Goal: Task Accomplishment & Management: Complete application form

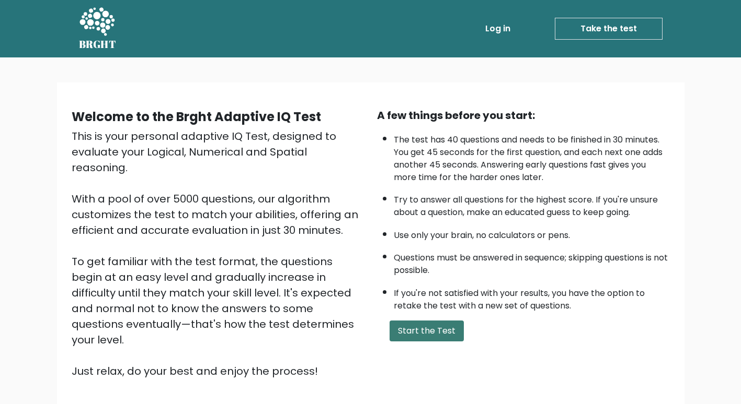
click at [426, 332] on button "Start the Test" at bounding box center [426, 331] width 74 height 21
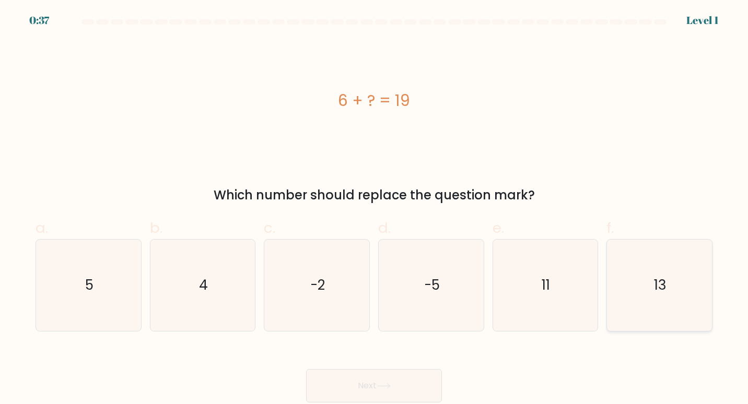
click at [664, 312] on icon "13" at bounding box center [660, 286] width 92 height 92
click at [375, 209] on input "f. 13" at bounding box center [374, 205] width 1 height 7
radio input "true"
click at [361, 386] on button "Next" at bounding box center [374, 385] width 136 height 33
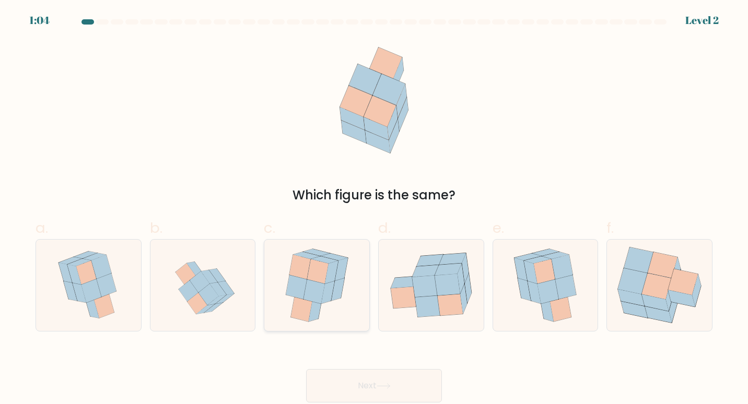
click at [308, 288] on icon at bounding box center [314, 292] width 21 height 25
click at [374, 209] on input "c." at bounding box center [374, 205] width 1 height 7
radio input "true"
click at [372, 388] on button "Next" at bounding box center [374, 385] width 136 height 33
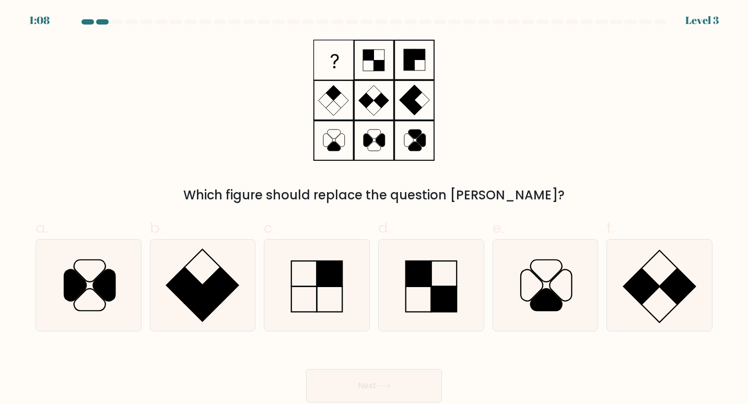
click at [32, 149] on div "Which figure should replace the question mark?" at bounding box center [374, 122] width 690 height 165
click at [300, 291] on icon at bounding box center [317, 286] width 92 height 92
click at [374, 209] on input "c." at bounding box center [374, 205] width 1 height 7
radio input "true"
click at [335, 376] on button "Next" at bounding box center [374, 385] width 136 height 33
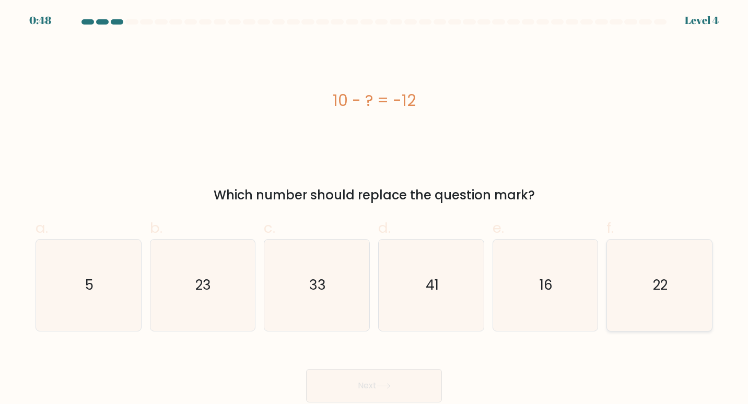
click at [668, 293] on text "22" at bounding box center [660, 284] width 15 height 19
click at [375, 209] on input "f. 22" at bounding box center [374, 205] width 1 height 7
radio input "true"
click at [386, 381] on button "Next" at bounding box center [374, 385] width 136 height 33
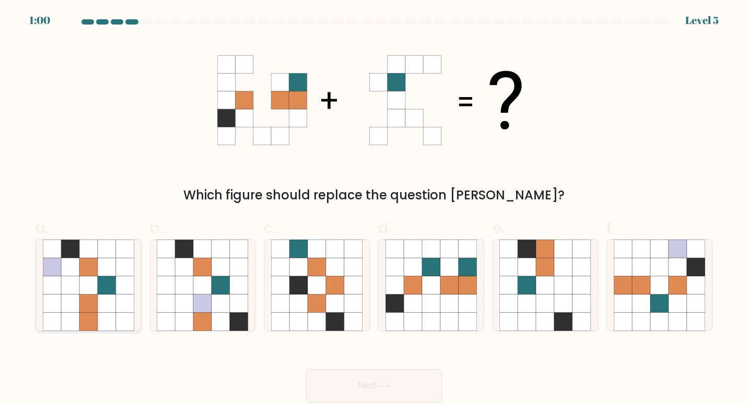
click at [87, 322] on icon at bounding box center [88, 322] width 18 height 18
click at [374, 209] on input "a." at bounding box center [374, 205] width 1 height 7
radio input "true"
click at [356, 390] on button "Next" at bounding box center [374, 385] width 136 height 33
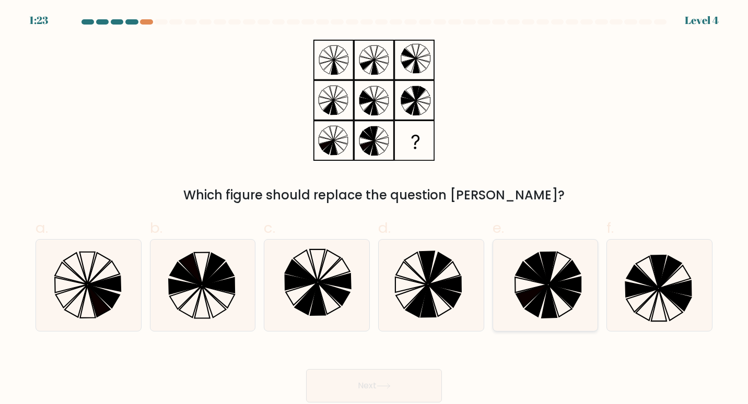
click at [549, 301] on icon at bounding box center [549, 301] width 15 height 32
click at [375, 209] on input "e." at bounding box center [374, 205] width 1 height 7
radio input "true"
click at [339, 385] on button "Next" at bounding box center [374, 385] width 136 height 33
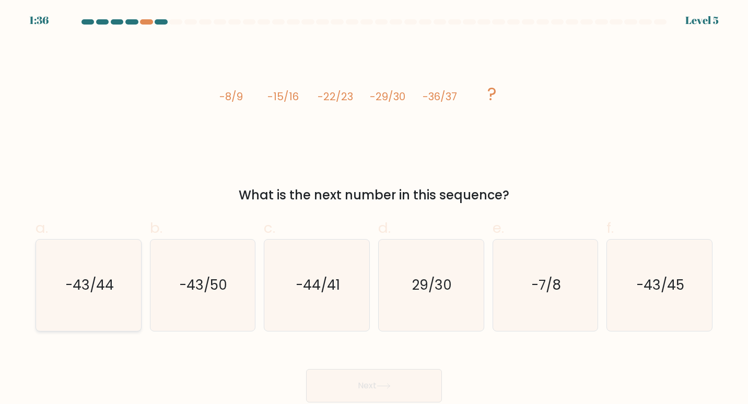
click at [77, 298] on icon "-43/44" at bounding box center [89, 286] width 92 height 92
click at [375, 384] on button "Next" at bounding box center [374, 385] width 136 height 33
click at [105, 296] on icon "-43/44" at bounding box center [89, 286] width 92 height 92
click at [374, 209] on input "a. -43/44" at bounding box center [374, 205] width 1 height 7
radio input "true"
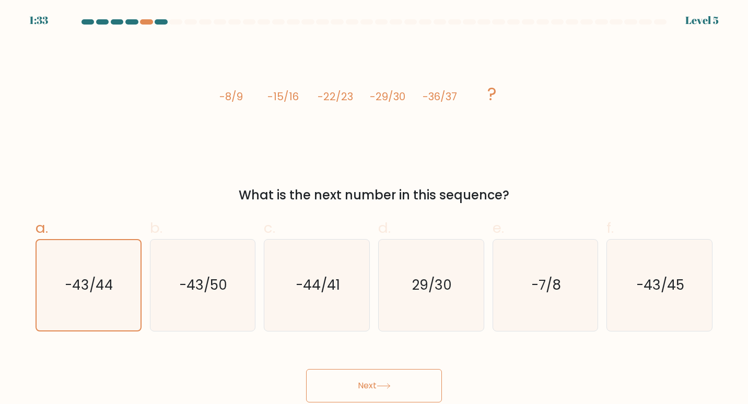
click at [345, 388] on button "Next" at bounding box center [374, 385] width 136 height 33
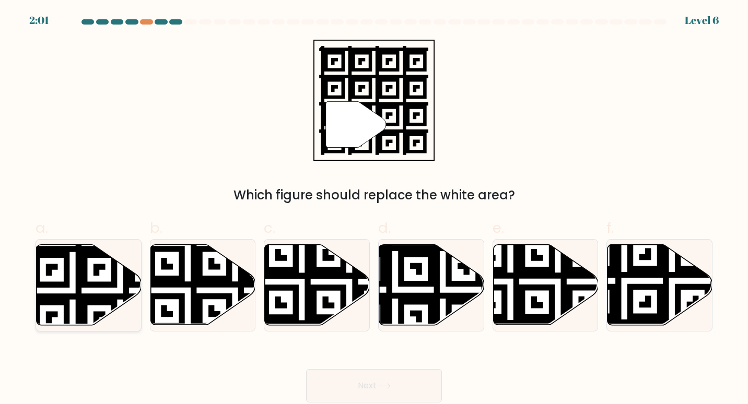
click at [53, 294] on icon at bounding box center [88, 286] width 105 height 82
click at [374, 209] on input "a." at bounding box center [374, 205] width 1 height 7
radio input "true"
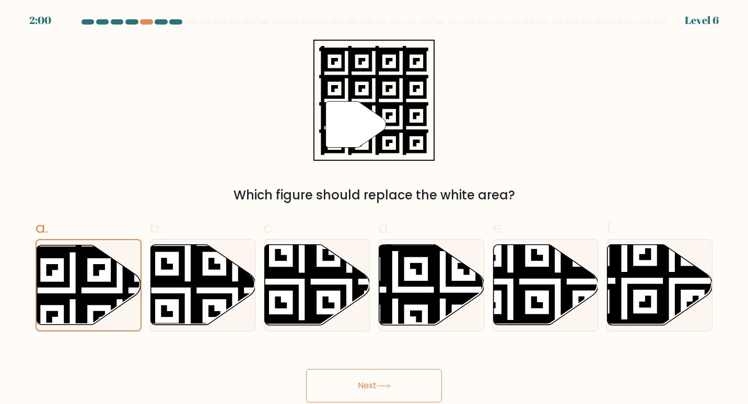
click at [339, 377] on button "Next" at bounding box center [374, 385] width 136 height 33
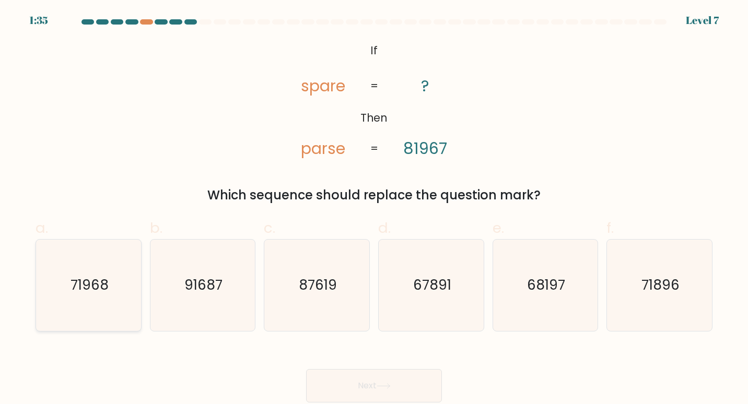
click at [112, 286] on icon "71968" at bounding box center [89, 286] width 92 height 92
click at [374, 209] on input "a. 71968" at bounding box center [374, 205] width 1 height 7
radio input "true"
click at [351, 383] on button "Next" at bounding box center [374, 385] width 136 height 33
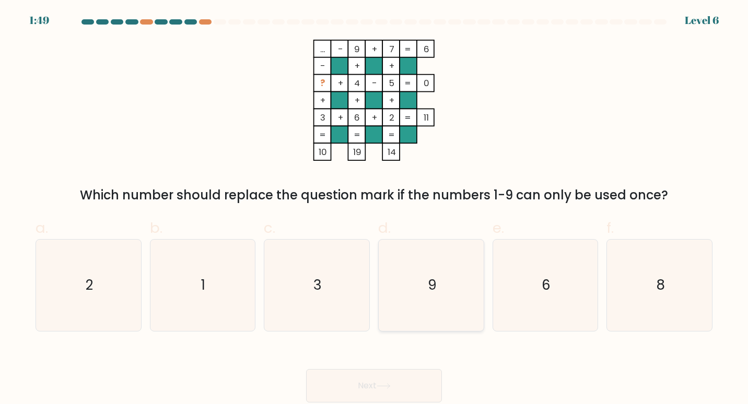
click at [436, 280] on text "9" at bounding box center [432, 284] width 9 height 19
click at [375, 209] on input "d. 9" at bounding box center [374, 205] width 1 height 7
radio input "true"
click at [397, 385] on button "Next" at bounding box center [374, 385] width 136 height 33
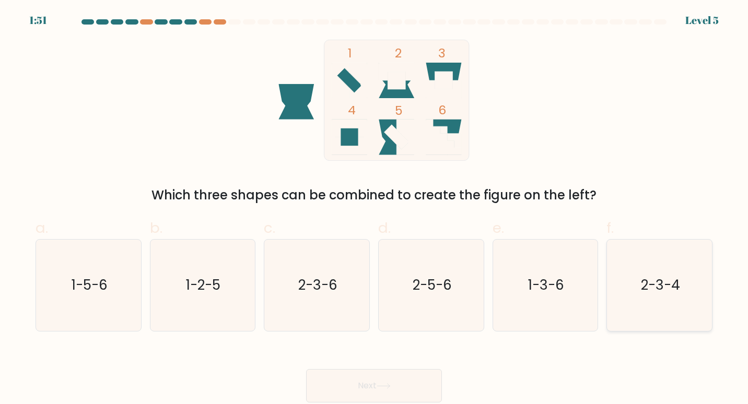
click at [623, 287] on icon "2-3-4" at bounding box center [660, 286] width 92 height 92
click at [375, 209] on input "f. 2-3-4" at bounding box center [374, 205] width 1 height 7
radio input "true"
click at [396, 385] on button "Next" at bounding box center [374, 385] width 136 height 33
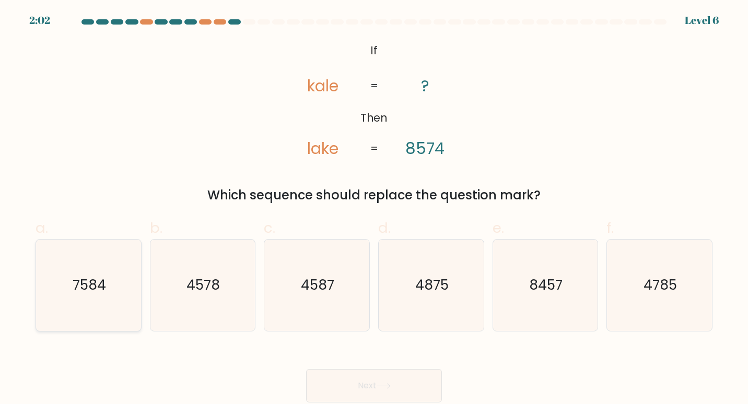
click at [72, 286] on icon "7584" at bounding box center [89, 286] width 92 height 92
click at [374, 209] on input "a. 7584" at bounding box center [374, 205] width 1 height 7
radio input "true"
click at [331, 383] on button "Next" at bounding box center [374, 385] width 136 height 33
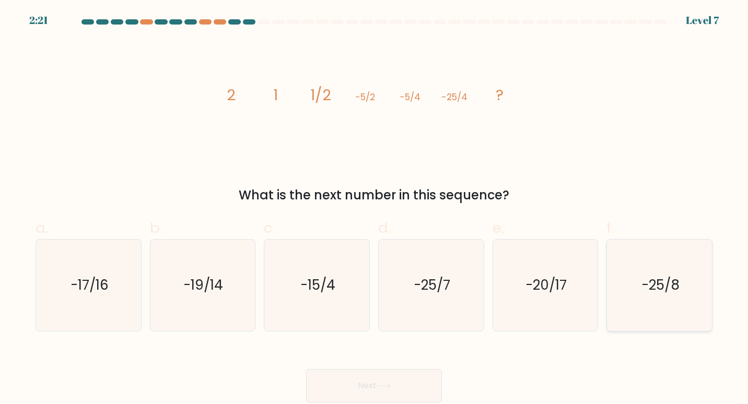
drag, startPoint x: 693, startPoint y: 307, endPoint x: 673, endPoint y: 325, distance: 26.6
click at [692, 307] on icon "-25/8" at bounding box center [660, 286] width 92 height 92
click at [375, 209] on input "f. -25/8" at bounding box center [374, 205] width 1 height 7
radio input "true"
click at [361, 382] on button "Next" at bounding box center [374, 385] width 136 height 33
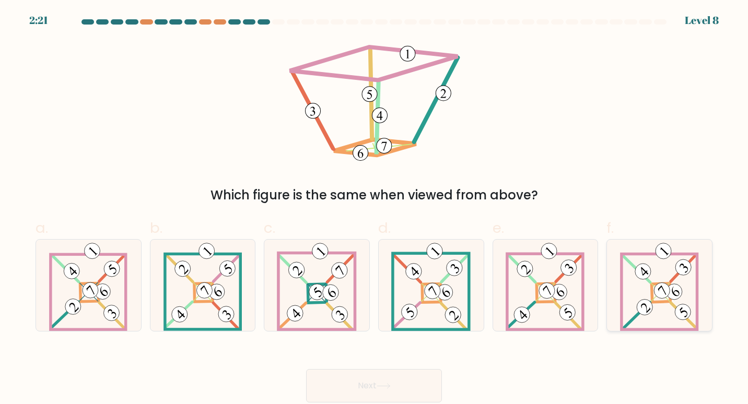
drag, startPoint x: 653, startPoint y: 290, endPoint x: 635, endPoint y: 321, distance: 35.3
click at [653, 290] on 277 at bounding box center [661, 293] width 19 height 19
click at [375, 209] on input "f." at bounding box center [374, 205] width 1 height 7
radio input "true"
click at [397, 385] on button "Next" at bounding box center [374, 385] width 136 height 33
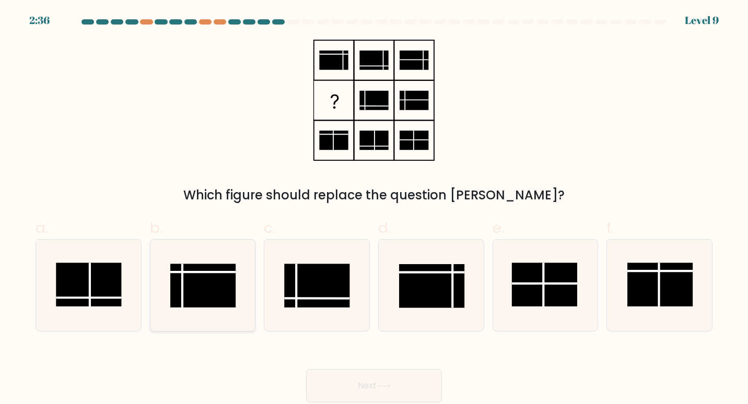
click at [206, 292] on rect at bounding box center [203, 286] width 66 height 44
click at [374, 209] on input "b." at bounding box center [374, 205] width 1 height 7
radio input "true"
click at [370, 378] on button "Next" at bounding box center [374, 385] width 136 height 33
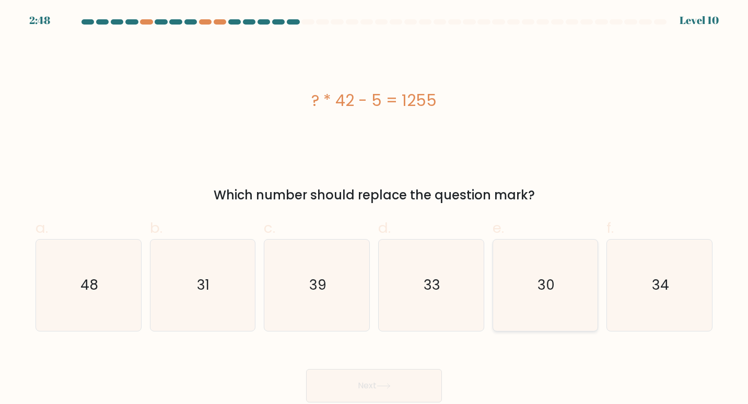
click at [532, 270] on icon "30" at bounding box center [546, 286] width 92 height 92
click at [375, 209] on input "e. 30" at bounding box center [374, 205] width 1 height 7
radio input "true"
click at [368, 390] on button "Next" at bounding box center [374, 385] width 136 height 33
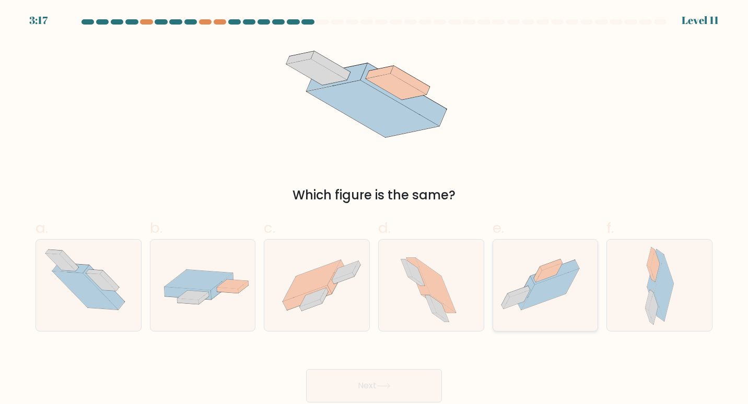
click at [524, 300] on icon at bounding box center [517, 300] width 27 height 19
click at [375, 209] on input "e." at bounding box center [374, 205] width 1 height 7
radio input "true"
click at [424, 375] on button "Next" at bounding box center [374, 385] width 136 height 33
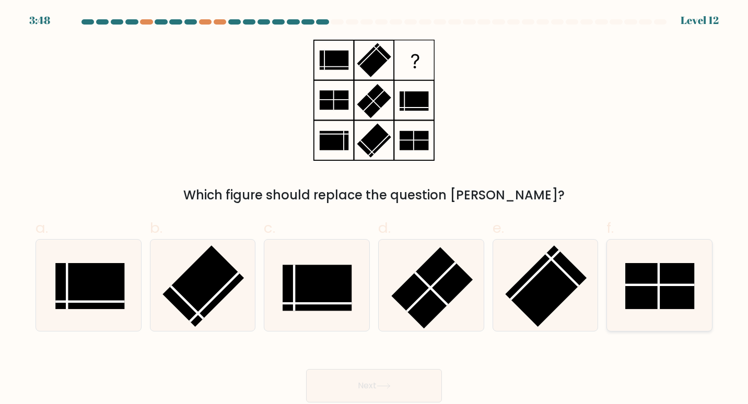
click at [657, 288] on rect at bounding box center [661, 286] width 70 height 46
click at [375, 209] on input "f." at bounding box center [374, 205] width 1 height 7
radio input "true"
click at [371, 384] on button "Next" at bounding box center [374, 385] width 136 height 33
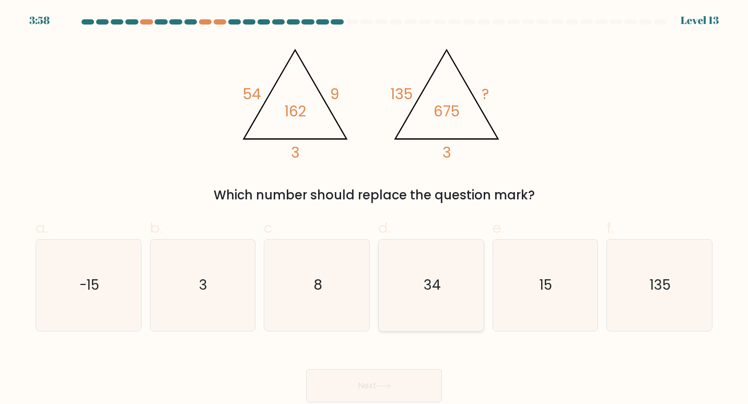
click at [445, 278] on icon "34" at bounding box center [432, 286] width 92 height 92
click at [375, 209] on input "d. 34" at bounding box center [374, 205] width 1 height 7
radio input "true"
click at [388, 387] on icon at bounding box center [384, 387] width 14 height 6
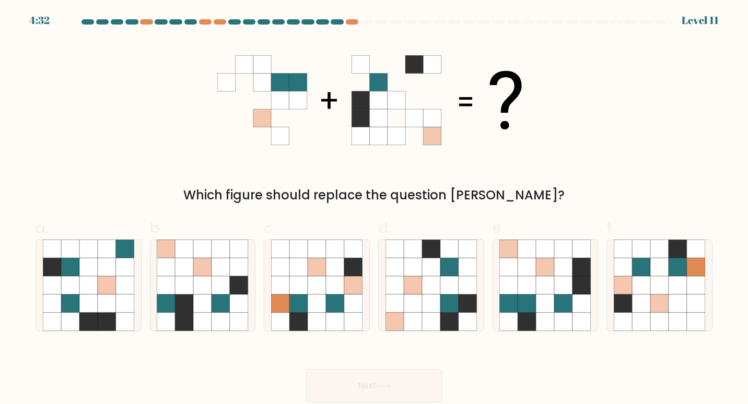
drag, startPoint x: 117, startPoint y: 312, endPoint x: 226, endPoint y: 367, distance: 122.7
click at [121, 312] on icon at bounding box center [125, 304] width 18 height 18
click at [374, 209] on input "a." at bounding box center [374, 205] width 1 height 7
radio input "true"
click at [391, 388] on icon at bounding box center [384, 387] width 14 height 6
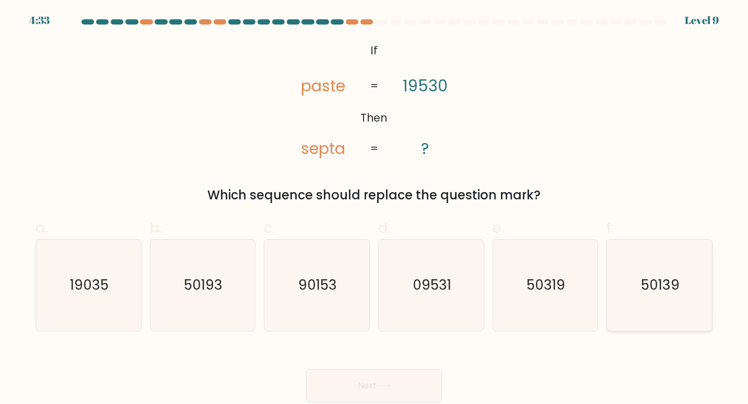
click at [656, 271] on icon "50139" at bounding box center [660, 286] width 92 height 92
click at [375, 209] on input "f. 50139" at bounding box center [374, 205] width 1 height 7
radio input "true"
click at [404, 378] on button "Next" at bounding box center [374, 385] width 136 height 33
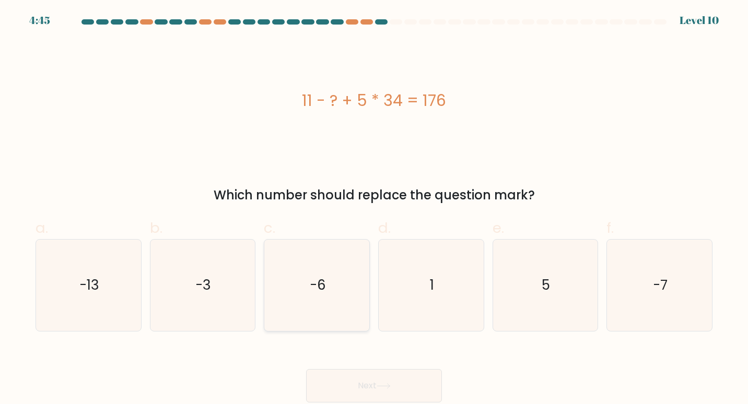
click at [308, 273] on icon "-6" at bounding box center [317, 286] width 92 height 92
click at [374, 209] on input "c. -6" at bounding box center [374, 205] width 1 height 7
radio input "true"
click at [332, 381] on button "Next" at bounding box center [374, 385] width 136 height 33
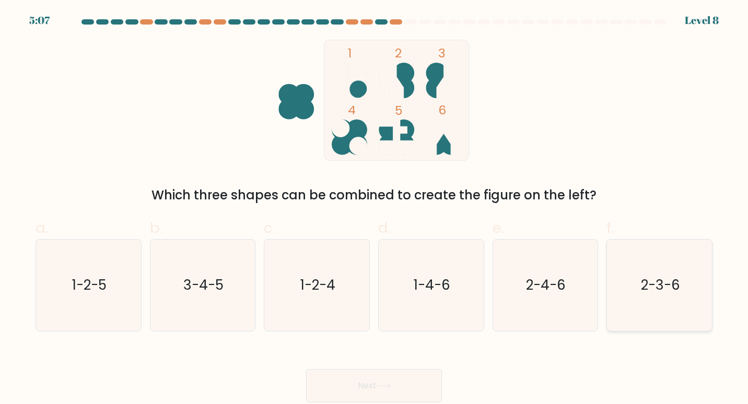
click at [640, 295] on icon "2-3-6" at bounding box center [660, 286] width 92 height 92
click at [375, 209] on input "f. 2-3-6" at bounding box center [374, 205] width 1 height 7
radio input "true"
click at [394, 382] on button "Next" at bounding box center [374, 385] width 136 height 33
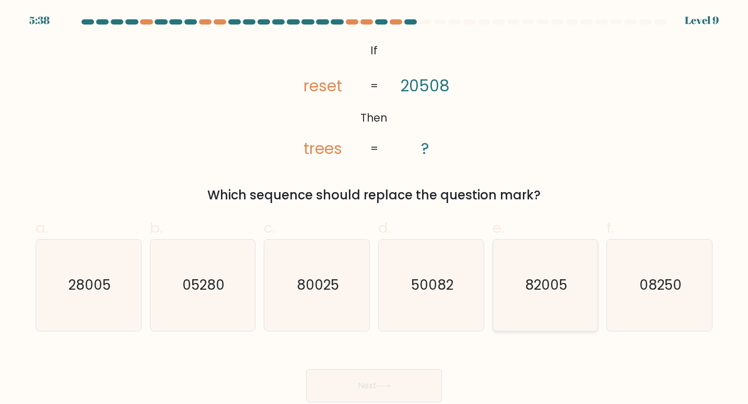
click at [549, 302] on icon "82005" at bounding box center [546, 286] width 92 height 92
click at [375, 209] on input "e. 82005" at bounding box center [374, 205] width 1 height 7
radio input "true"
click at [408, 382] on button "Next" at bounding box center [374, 385] width 136 height 33
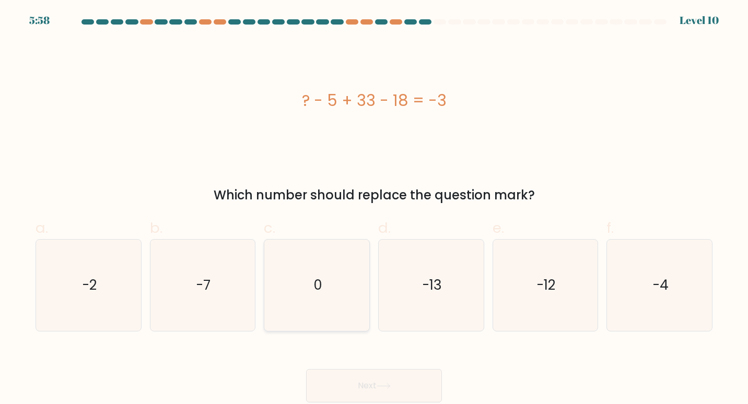
click at [355, 302] on icon "0" at bounding box center [317, 286] width 92 height 92
click at [374, 209] on input "c. 0" at bounding box center [374, 205] width 1 height 7
radio input "true"
click at [354, 389] on button "Next" at bounding box center [374, 385] width 136 height 33
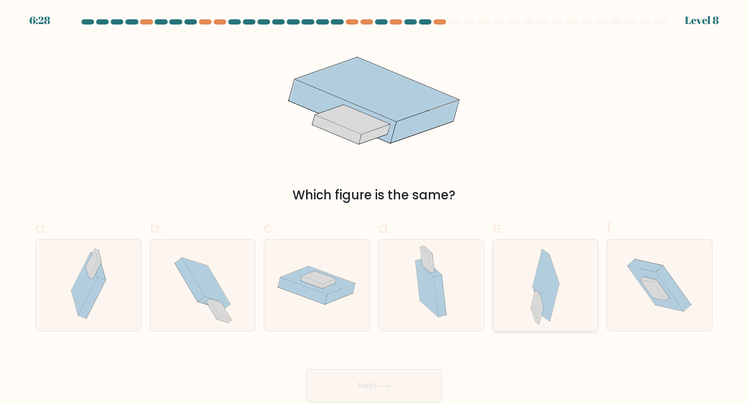
drag, startPoint x: 519, startPoint y: 299, endPoint x: 500, endPoint y: 311, distance: 22.5
click at [519, 300] on div at bounding box center [546, 285] width 106 height 93
click at [375, 209] on input "e." at bounding box center [374, 205] width 1 height 7
radio input "true"
click at [405, 384] on button "Next" at bounding box center [374, 385] width 136 height 33
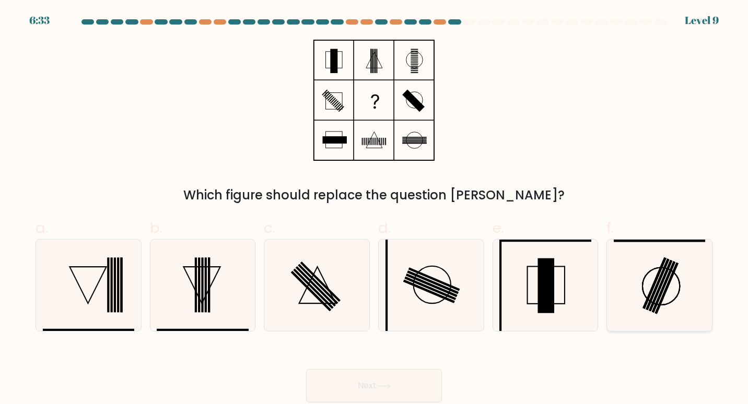
click at [662, 304] on rect at bounding box center [667, 289] width 24 height 52
click at [375, 209] on input "f." at bounding box center [374, 205] width 1 height 7
radio input "true"
click at [307, 296] on icon at bounding box center [317, 286] width 92 height 92
click at [374, 209] on input "c." at bounding box center [374, 205] width 1 height 7
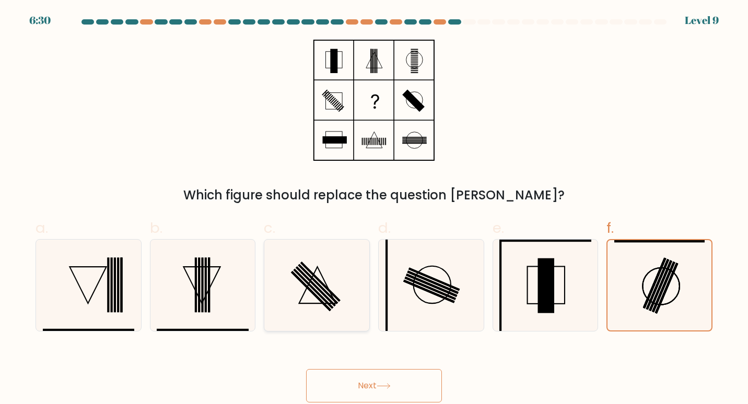
radio input "true"
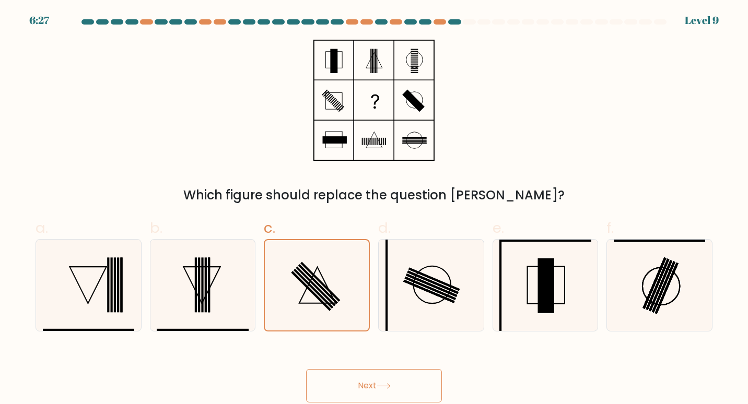
click at [411, 385] on button "Next" at bounding box center [374, 385] width 136 height 33
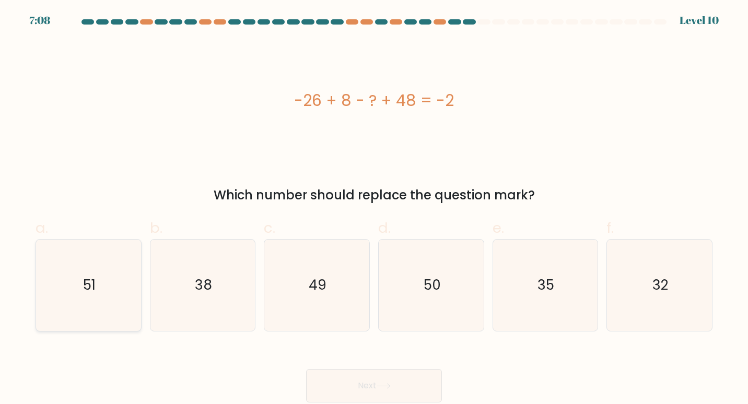
drag, startPoint x: 114, startPoint y: 261, endPoint x: 126, endPoint y: 273, distance: 17.0
click at [118, 265] on icon "51" at bounding box center [89, 286] width 92 height 92
click at [374, 209] on input "a. 51" at bounding box center [374, 205] width 1 height 7
radio input "true"
click at [414, 385] on button "Next" at bounding box center [374, 385] width 136 height 33
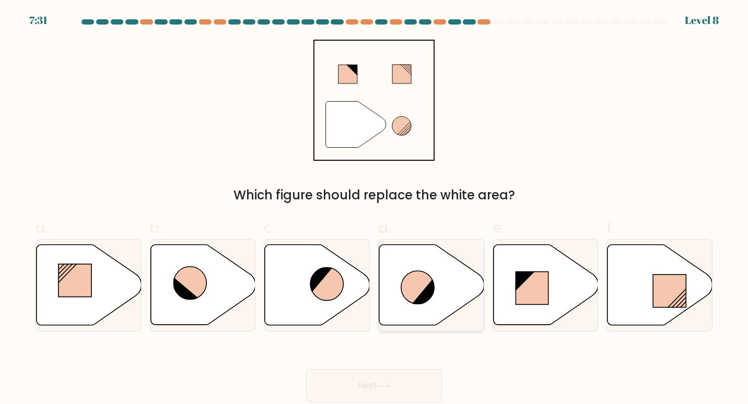
click at [417, 300] on icon at bounding box center [424, 292] width 25 height 26
click at [375, 209] on input "d." at bounding box center [374, 205] width 1 height 7
radio input "true"
click at [403, 388] on button "Next" at bounding box center [374, 385] width 136 height 33
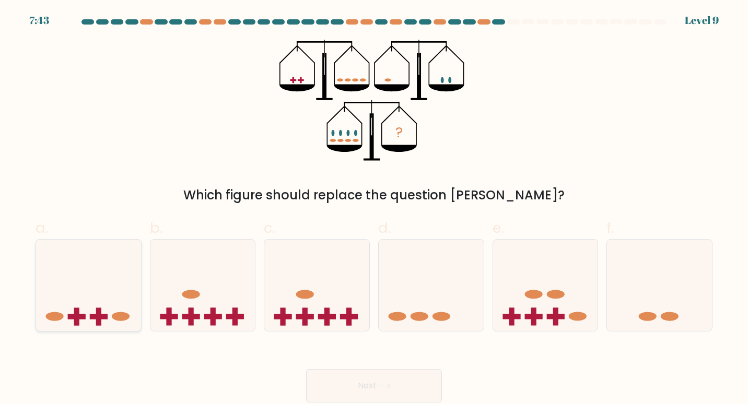
click at [115, 310] on icon at bounding box center [88, 285] width 105 height 87
click at [374, 209] on input "a." at bounding box center [374, 205] width 1 height 7
radio input "true"
click at [326, 388] on button "Next" at bounding box center [374, 385] width 136 height 33
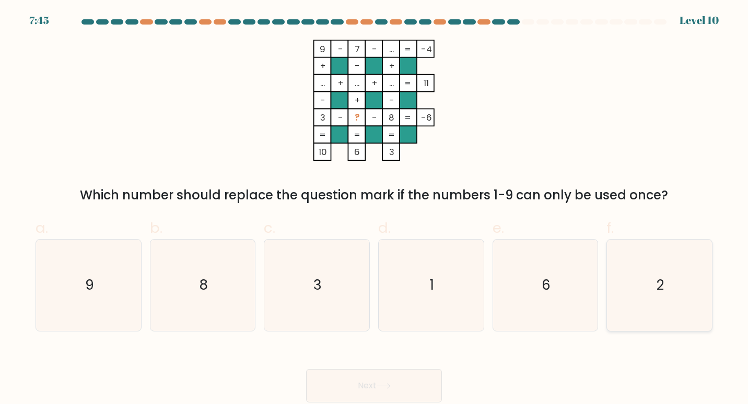
click at [622, 272] on icon "2" at bounding box center [660, 286] width 92 height 92
click at [375, 209] on input "f. 2" at bounding box center [374, 205] width 1 height 7
radio input "true"
click at [380, 388] on icon at bounding box center [384, 387] width 14 height 6
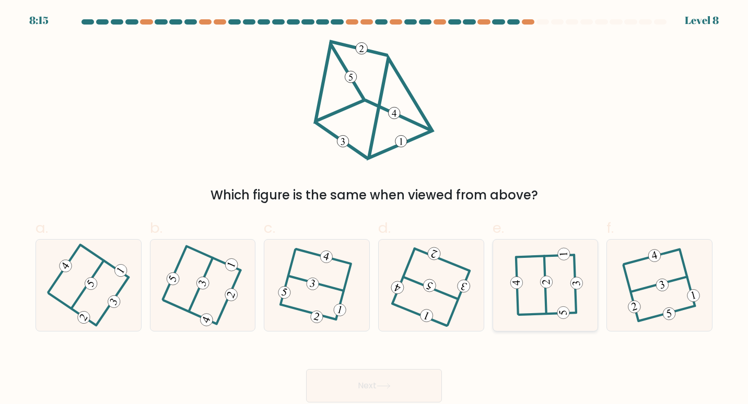
click at [530, 297] on icon at bounding box center [545, 285] width 71 height 73
click at [375, 209] on input "e." at bounding box center [374, 205] width 1 height 7
radio input "true"
click at [353, 385] on button "Next" at bounding box center [374, 385] width 136 height 33
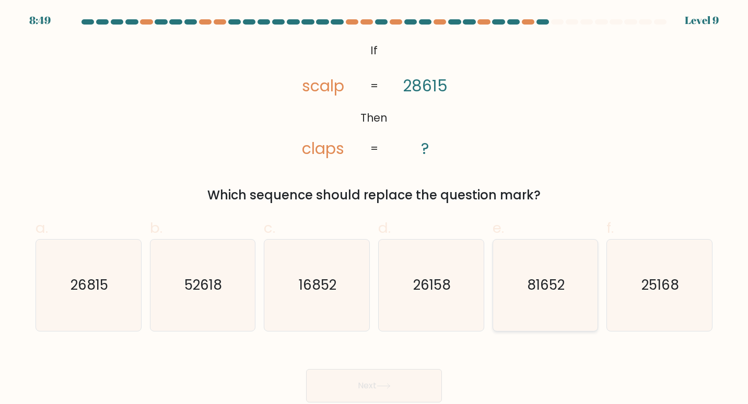
click at [519, 274] on icon "81652" at bounding box center [546, 286] width 92 height 92
click at [375, 209] on input "e. 81652" at bounding box center [374, 205] width 1 height 7
radio input "true"
click at [350, 378] on button "Next" at bounding box center [374, 385] width 136 height 33
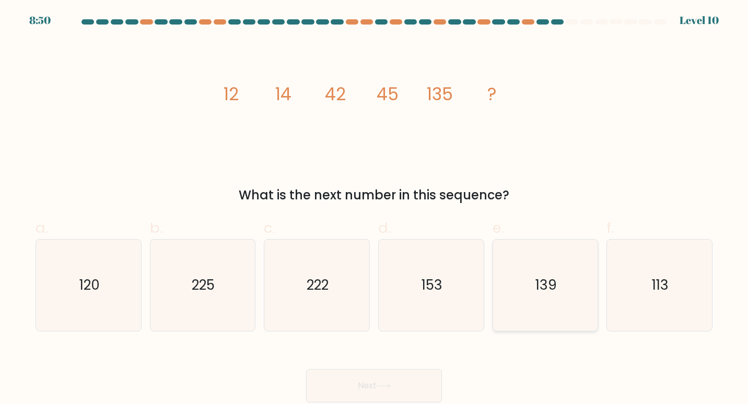
drag, startPoint x: 522, startPoint y: 270, endPoint x: 521, endPoint y: 275, distance: 5.3
click at [522, 271] on icon "139" at bounding box center [546, 286] width 92 height 92
click at [375, 209] on input "e. 139" at bounding box center [374, 205] width 1 height 7
radio input "true"
click at [403, 383] on button "Next" at bounding box center [374, 385] width 136 height 33
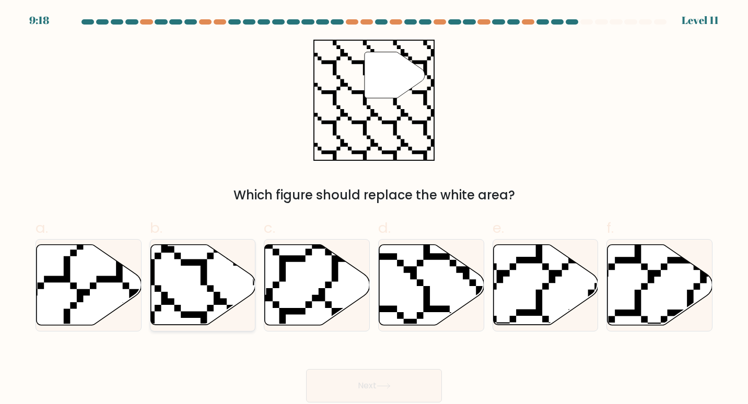
click at [180, 293] on icon at bounding box center [203, 285] width 105 height 80
click at [374, 209] on input "b." at bounding box center [374, 205] width 1 height 7
radio input "true"
click at [343, 376] on button "Next" at bounding box center [374, 385] width 136 height 33
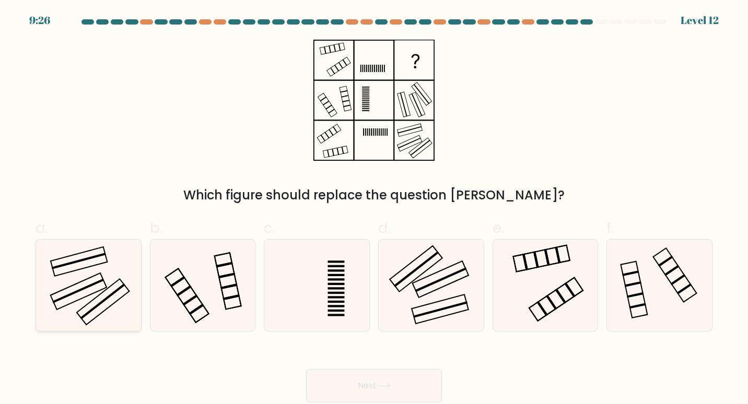
click at [101, 300] on icon at bounding box center [89, 286] width 92 height 92
click at [374, 209] on input "a." at bounding box center [374, 205] width 1 height 7
radio input "true"
click at [345, 384] on button "Next" at bounding box center [374, 385] width 136 height 33
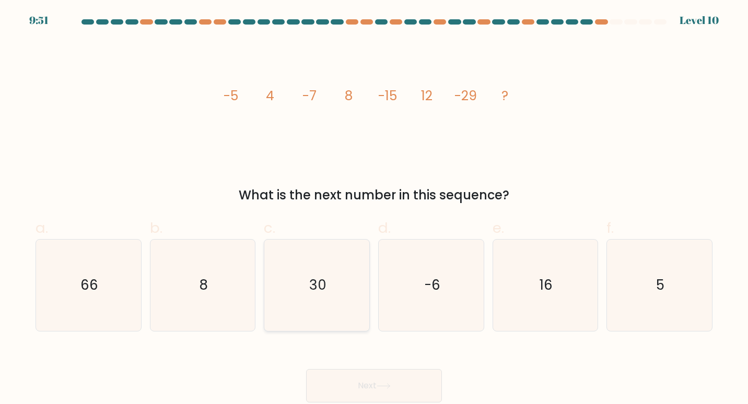
drag, startPoint x: 303, startPoint y: 283, endPoint x: 312, endPoint y: 329, distance: 46.8
click at [302, 284] on icon "30" at bounding box center [317, 286] width 92 height 92
click at [374, 209] on input "c. 30" at bounding box center [374, 205] width 1 height 7
radio input "true"
click at [326, 379] on button "Next" at bounding box center [374, 385] width 136 height 33
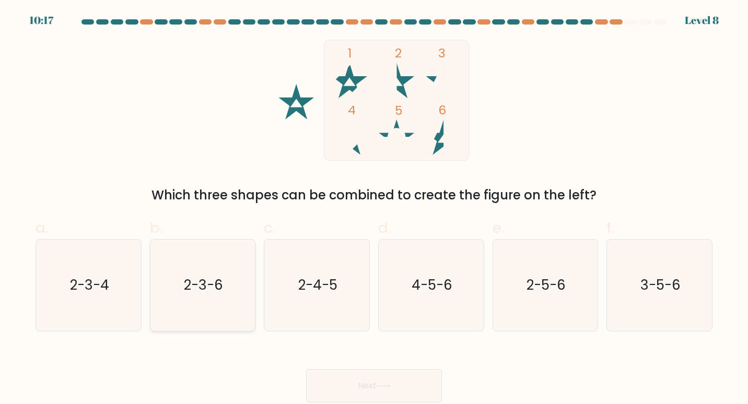
click at [218, 311] on icon "2-3-6" at bounding box center [203, 286] width 92 height 92
click at [374, 209] on input "b. 2-3-6" at bounding box center [374, 205] width 1 height 7
radio input "true"
click at [331, 388] on button "Next" at bounding box center [374, 385] width 136 height 33
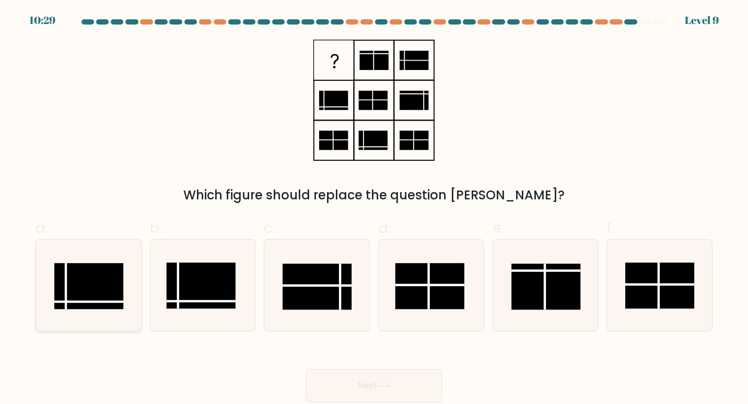
drag, startPoint x: 50, startPoint y: 284, endPoint x: 73, endPoint y: 294, distance: 24.4
click at [51, 284] on icon at bounding box center [89, 286] width 92 height 92
click at [374, 209] on input "a." at bounding box center [374, 205] width 1 height 7
radio input "true"
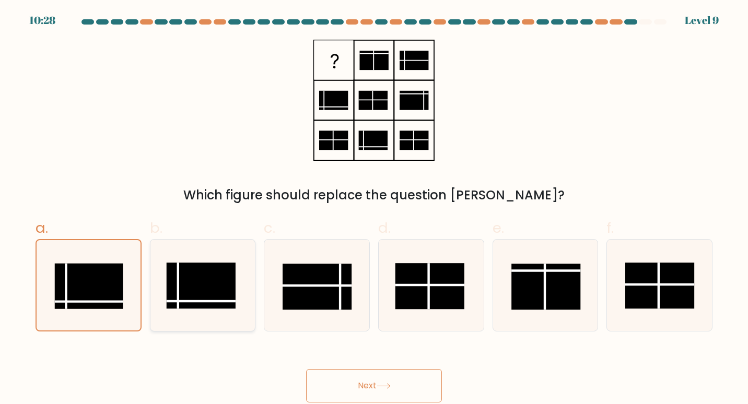
click at [234, 310] on icon at bounding box center [203, 286] width 92 height 92
click at [374, 209] on input "b." at bounding box center [374, 205] width 1 height 7
radio input "true"
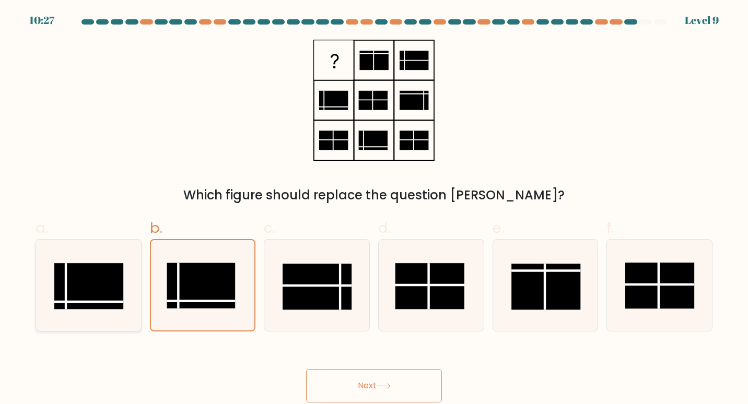
click at [112, 282] on rect at bounding box center [89, 286] width 70 height 46
click at [374, 209] on input "a." at bounding box center [374, 205] width 1 height 7
radio input "true"
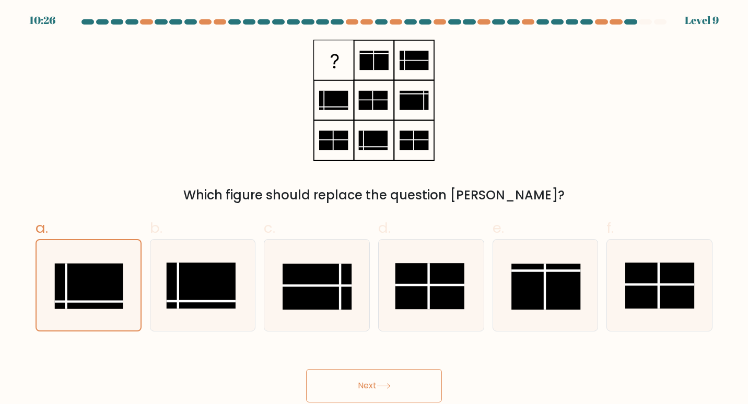
click at [353, 391] on button "Next" at bounding box center [374, 385] width 136 height 33
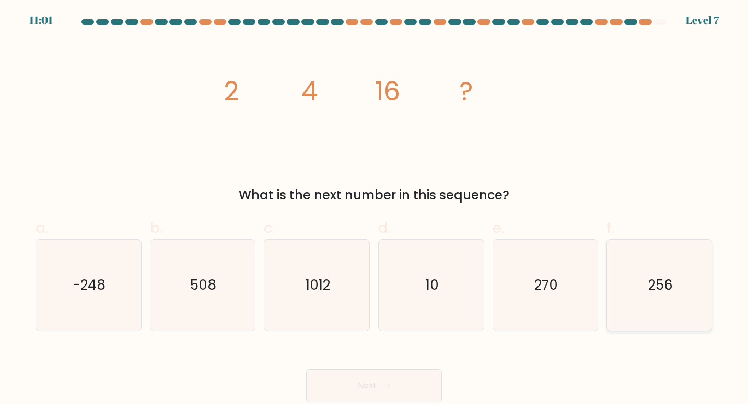
click at [620, 282] on icon "256" at bounding box center [660, 286] width 92 height 92
click at [375, 209] on input "f. 256" at bounding box center [374, 205] width 1 height 7
radio input "true"
click at [400, 380] on button "Next" at bounding box center [374, 385] width 136 height 33
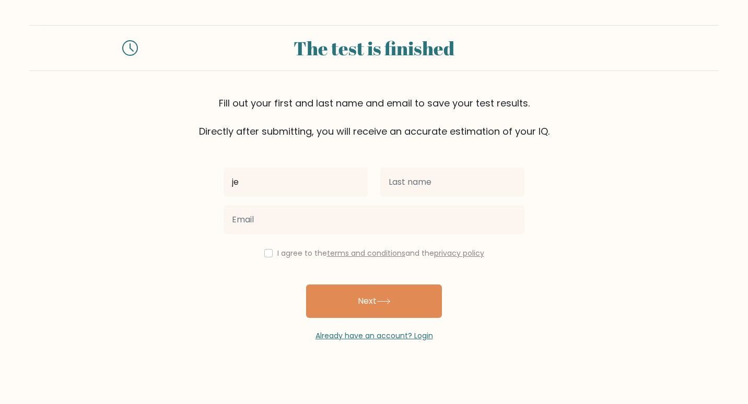
type input "j"
type input "[PERSON_NAME]"
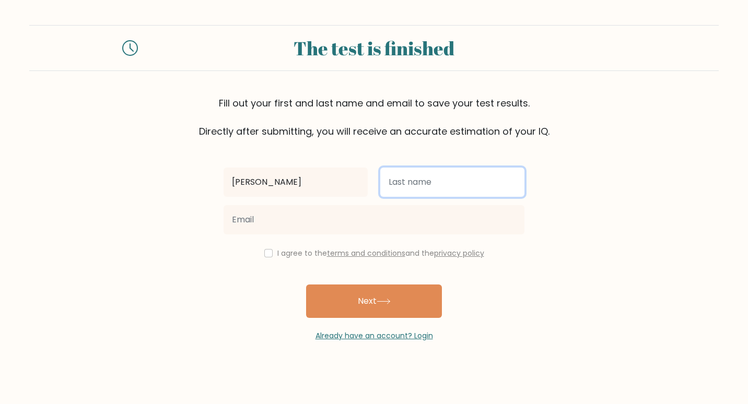
click at [409, 183] on input "text" at bounding box center [452, 182] width 144 height 29
type input "SOTTO"
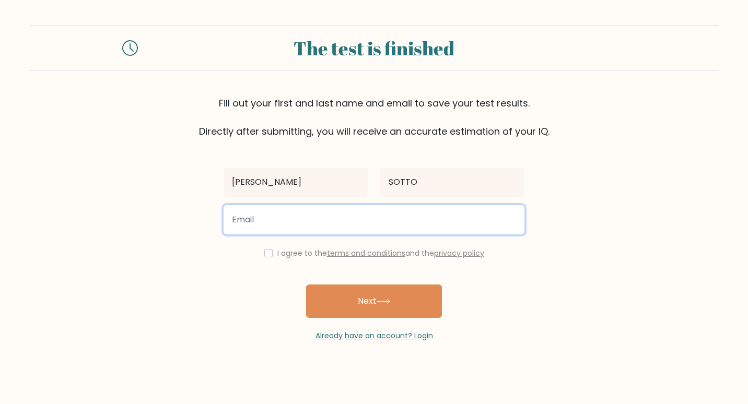
click at [250, 221] on input "email" at bounding box center [374, 219] width 301 height 29
type input "jeremiahsotto12@gmail.com"
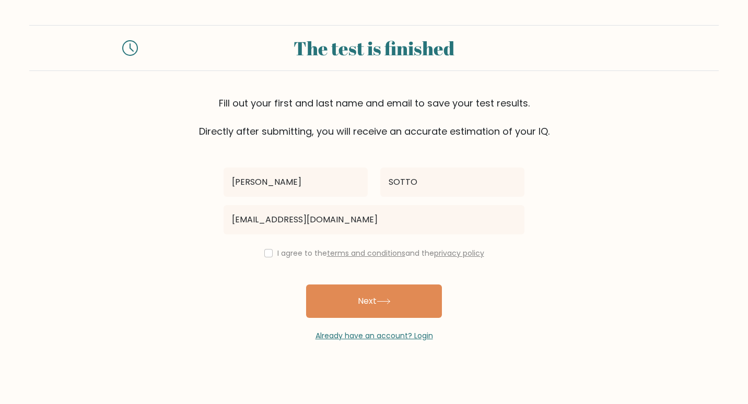
click at [267, 259] on div "I agree to the terms and conditions and the privacy policy" at bounding box center [374, 253] width 314 height 13
click at [265, 257] on input "checkbox" at bounding box center [268, 253] width 8 height 8
checkbox input "true"
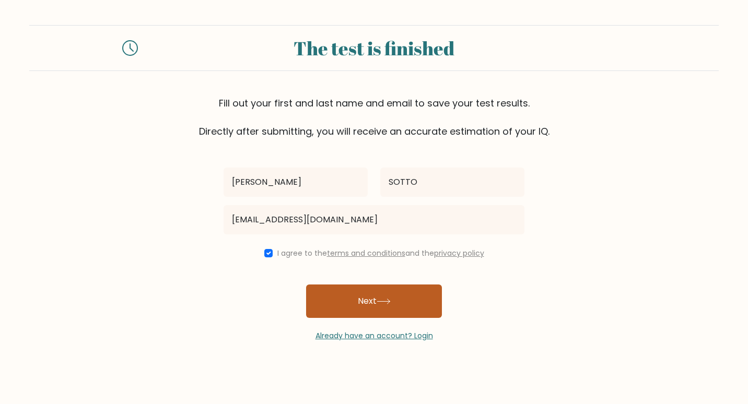
click at [339, 300] on button "Next" at bounding box center [374, 301] width 136 height 33
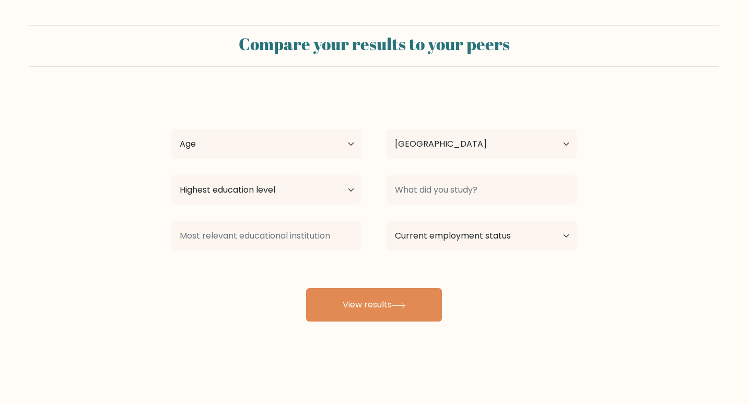
select select "PH"
click at [350, 146] on select "Age Under 18 years old 18-24 years old 25-34 years old 35-44 years old 45-54 ye…" at bounding box center [266, 144] width 190 height 29
select select "25_34"
click at [171, 130] on select "Age Under 18 years old 18-24 years old 25-34 years old 35-44 years old 45-54 ye…" at bounding box center [266, 144] width 190 height 29
click at [350, 191] on select "Highest education level No schooling Primary Lower Secondary Upper Secondary Oc…" at bounding box center [266, 190] width 190 height 29
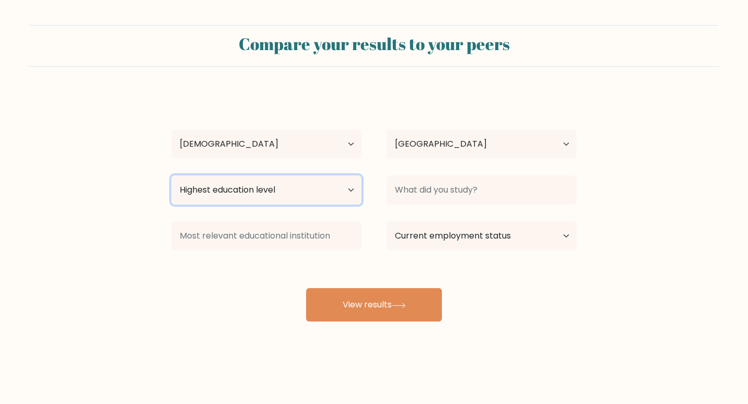
select select "bachelors_degree"
click at [171, 176] on select "Highest education level No schooling Primary Lower Secondary Upper Secondary Oc…" at bounding box center [266, 190] width 190 height 29
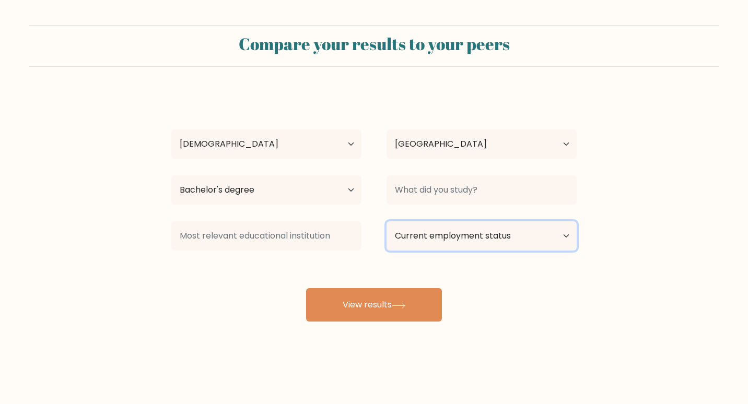
click at [565, 237] on select "Current employment status Employed Student Retired Other / prefer not to answer" at bounding box center [482, 236] width 190 height 29
select select "employed"
click at [387, 222] on select "Current employment status Employed Student Retired Other / prefer not to answer" at bounding box center [482, 236] width 190 height 29
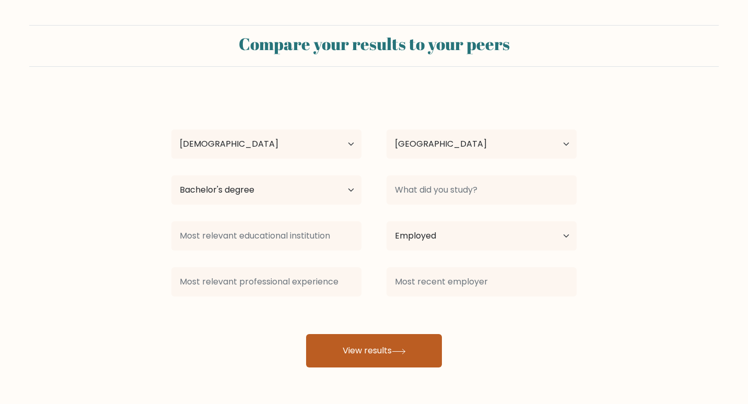
click at [366, 345] on button "View results" at bounding box center [374, 350] width 136 height 33
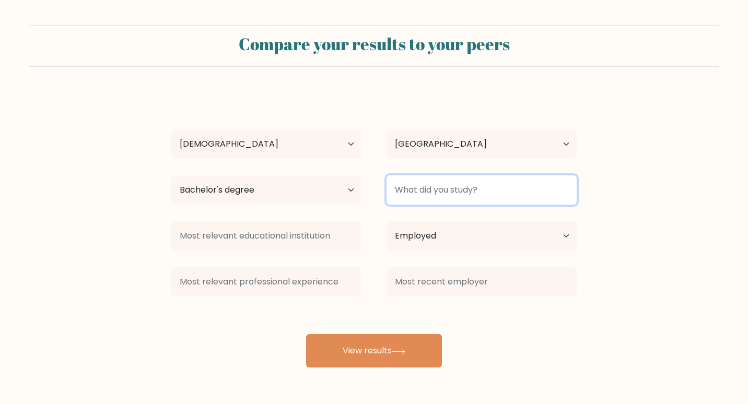
click at [450, 194] on input at bounding box center [482, 190] width 190 height 29
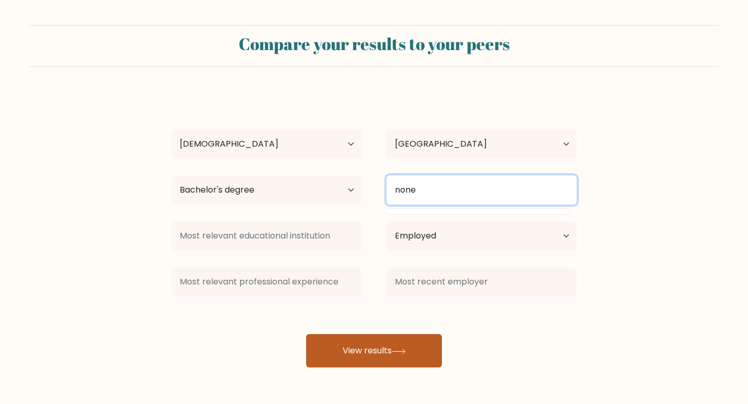
type input "none"
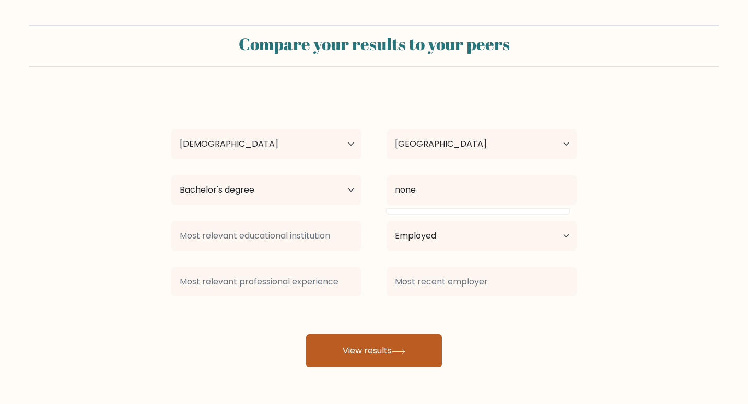
click at [334, 349] on button "View results" at bounding box center [374, 350] width 136 height 33
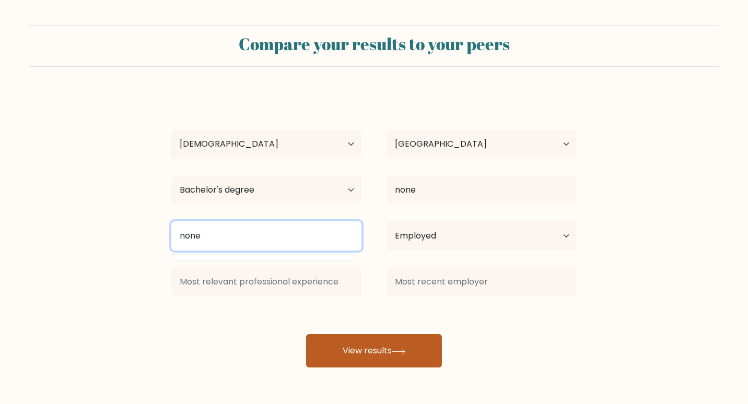
type input "none"
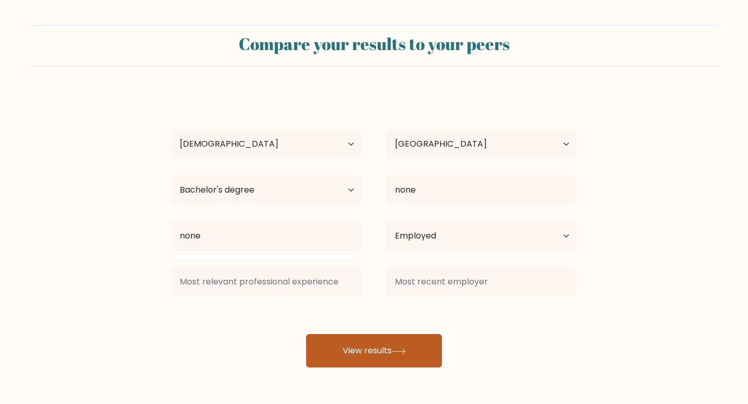
click at [359, 351] on button "View results" at bounding box center [374, 350] width 136 height 33
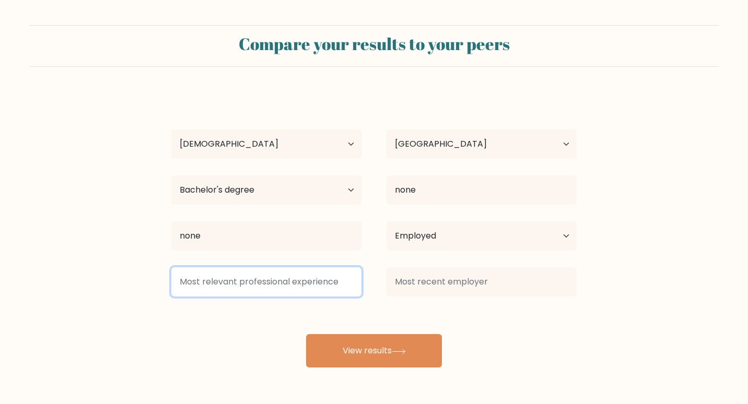
click at [226, 284] on input at bounding box center [266, 282] width 190 height 29
type input "none"
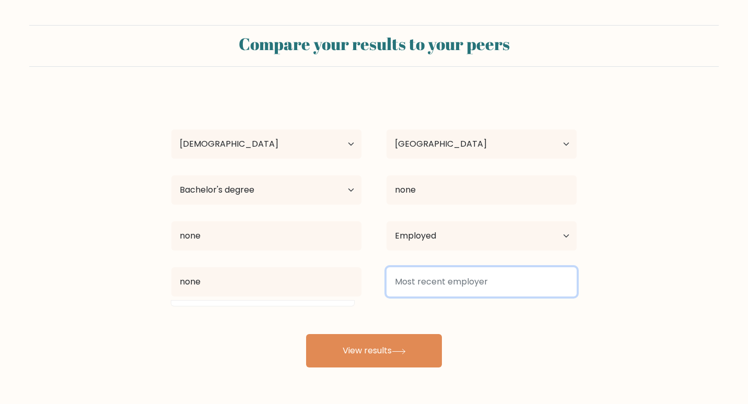
drag, startPoint x: 413, startPoint y: 282, endPoint x: 404, endPoint y: 279, distance: 10.1
click at [413, 283] on input at bounding box center [482, 282] width 190 height 29
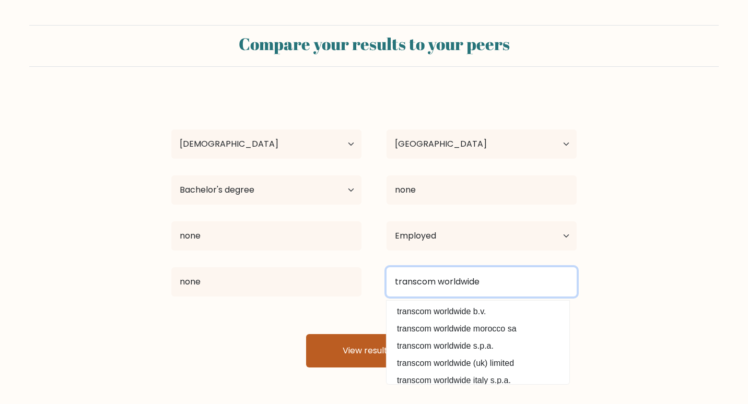
type input "transcom worldwide"
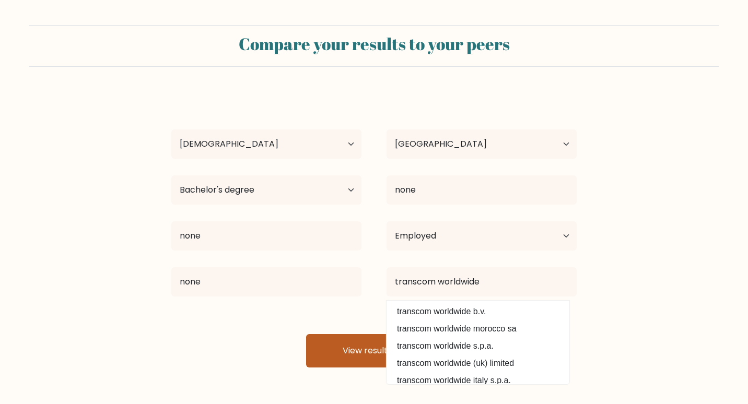
click at [344, 349] on button "View results" at bounding box center [374, 350] width 136 height 33
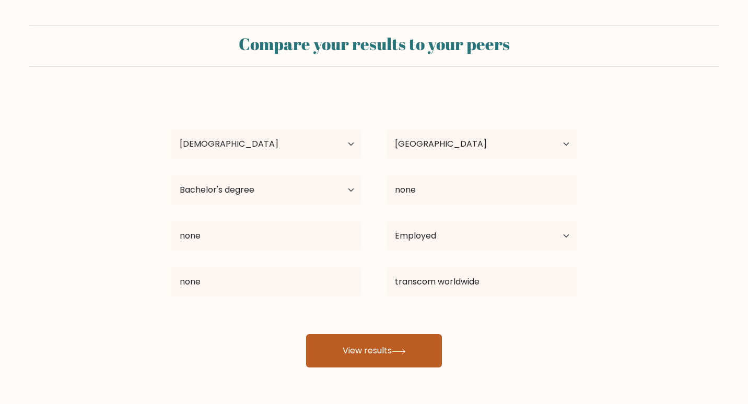
click at [344, 349] on button "View results" at bounding box center [374, 350] width 136 height 33
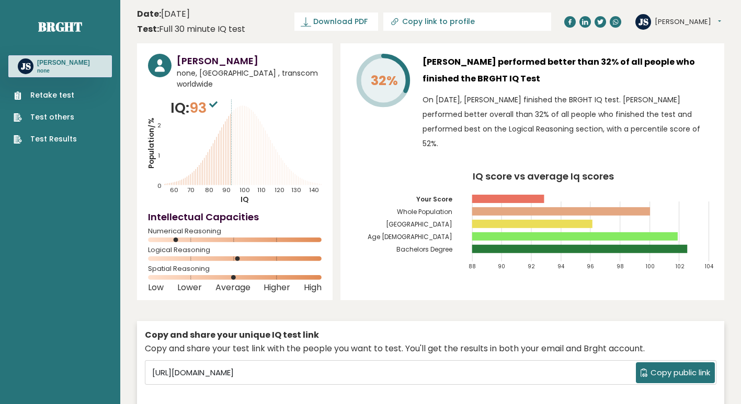
click at [658, 367] on span "Copy public link" at bounding box center [680, 373] width 60 height 12
